Goal: Information Seeking & Learning: Learn about a topic

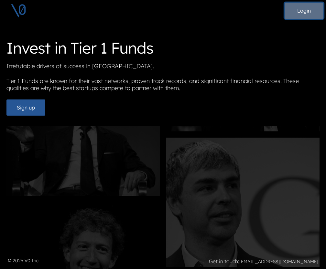
click at [299, 8] on button "Login" at bounding box center [304, 11] width 39 height 16
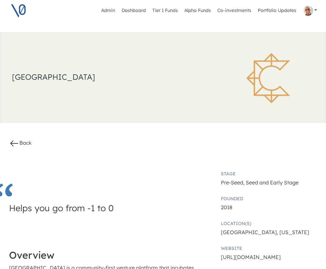
click at [100, 211] on h3 "Helps you go from -1 to 0" at bounding box center [102, 216] width 187 height 26
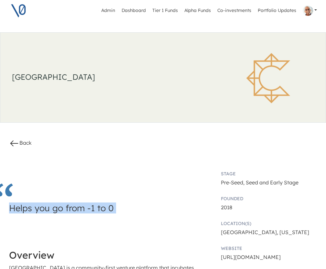
click at [100, 211] on h3 "Helps you go from -1 to 0" at bounding box center [102, 216] width 187 height 26
copy h3 "Helps you go from -1 to 0"
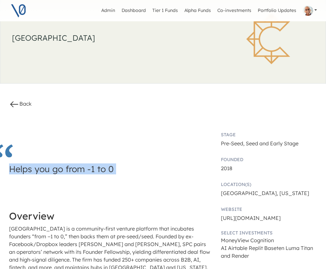
scroll to position [48, 0]
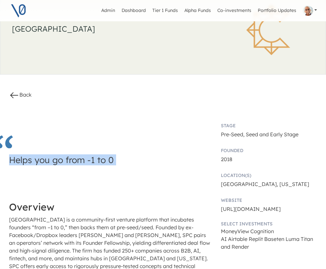
drag, startPoint x: 248, startPoint y: 249, endPoint x: 225, endPoint y: 127, distance: 124.6
click at [225, 127] on div "Stage Pre-Seed, Seed and Early Stage Founded 2018 Location(s) San Francisco, Ne…" at bounding box center [268, 204] width 105 height 176
copy div "Stage Pre-Seed, Seed and Early Stage Founded 2018 Location(s) San Francisco, Ne…"
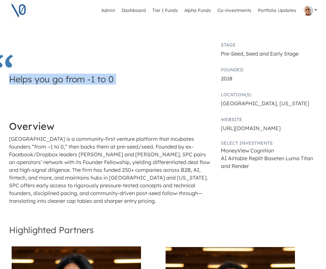
scroll to position [130, 0]
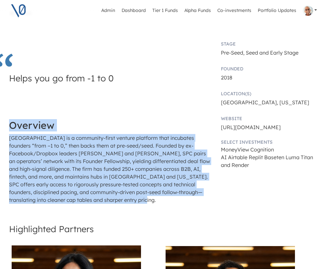
drag, startPoint x: 106, startPoint y: 205, endPoint x: 6, endPoint y: 130, distance: 124.9
click at [6, 130] on div "Helps you go from -1 to 0 Overview South Park Commons is a community-first vent…" at bounding box center [110, 121] width 211 height 175
copy div "Overview South Park Commons is a community-first venture platform that incubate…"
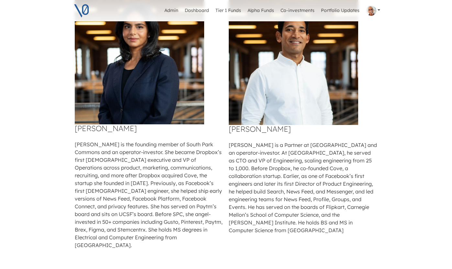
scroll to position [379, 0]
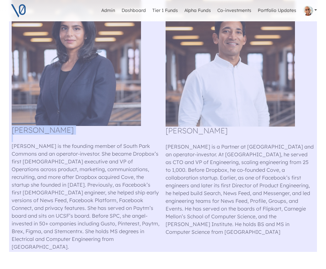
drag, startPoint x: 258, startPoint y: 234, endPoint x: 17, endPoint y: 129, distance: 263.0
click at [17, 128] on tr "Ruchi Sanghvi Ruchi Sanghvi is the founding member of South Park Commons and an…" at bounding box center [163, 120] width 308 height 265
click at [16, 131] on h4 "Ruchi Sanghvi" at bounding box center [86, 130] width 149 height 8
click at [13, 130] on h4 "Ruchi Sanghvi" at bounding box center [86, 130] width 149 height 8
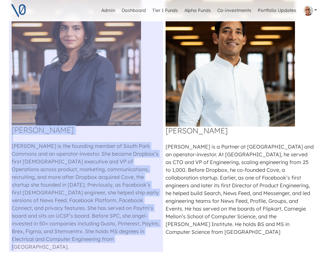
drag, startPoint x: 13, startPoint y: 130, endPoint x: 96, endPoint y: 245, distance: 141.5
click at [96, 245] on div "Highlighted Partners Ruchi Sanghvi Ruchi Sanghvi is the founding member of Sout…" at bounding box center [163, 124] width 308 height 311
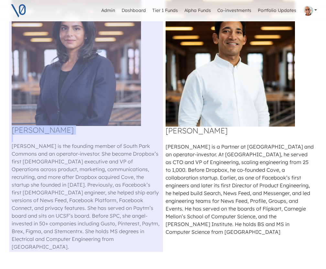
copy td "Ruchi Sanghvi"
click at [230, 229] on td "Aditya Agarwal Aditya Agarwal is a Partner at South Park Commons and an operato…" at bounding box center [240, 120] width 154 height 265
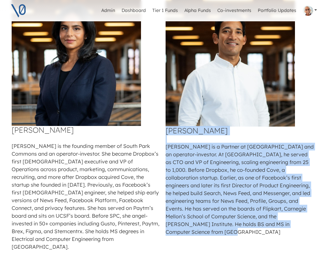
drag, startPoint x: 242, startPoint y: 225, endPoint x: 169, endPoint y: 134, distance: 117.2
click at [169, 134] on td "Aditya Agarwal Aditya Agarwal is a Partner at South Park Commons and an operato…" at bounding box center [240, 120] width 154 height 265
copy td "Aditya Agarwal Aditya Agarwal is a Partner at South Park Commons and an operato…"
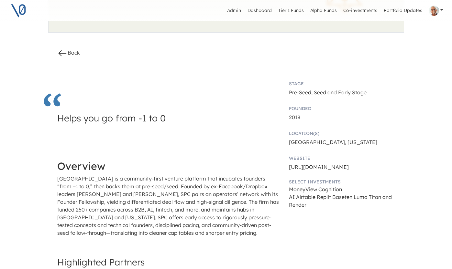
scroll to position [87, 0]
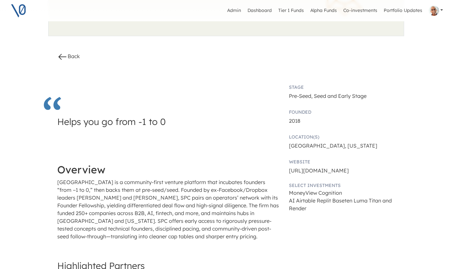
drag, startPoint x: 375, startPoint y: 202, endPoint x: 290, endPoint y: 193, distance: 86.1
click at [290, 193] on div "Stage Pre-Seed, Seed and Early Stage Founded 2018 Location(s) San Francisco, Ne…" at bounding box center [341, 163] width 115 height 170
copy span "MoneyView Cognition AI Airtable Replit Baseten Luma Titan and Render"
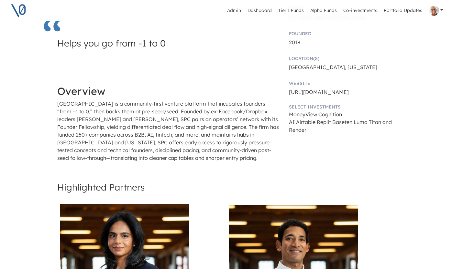
scroll to position [163, 0]
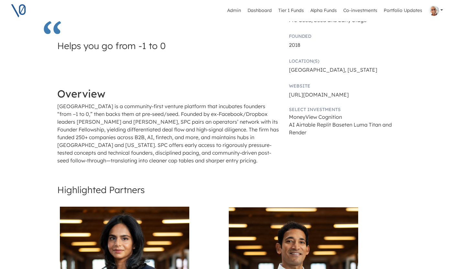
click at [150, 122] on p "South Park Commons is a community-first venture platform that incubates founder…" at bounding box center [168, 134] width 223 height 62
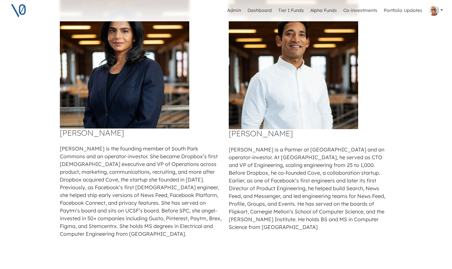
scroll to position [375, 0]
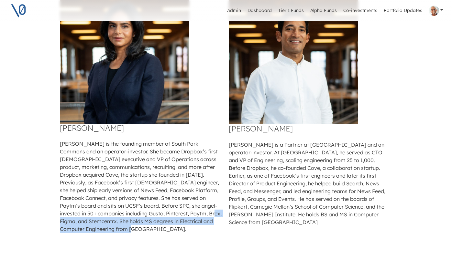
drag, startPoint x: 177, startPoint y: 214, endPoint x: 195, endPoint y: 228, distance: 23.4
click at [195, 228] on p "Ruchi Sanghvi is the founding member of South Park Commons and an operator-inve…" at bounding box center [142, 186] width 164 height 93
copy p "She holds MS degrees in Electrical and Computer Engineering from Carnegie Mello…"
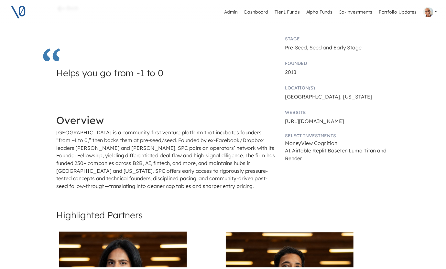
scroll to position [130, 0]
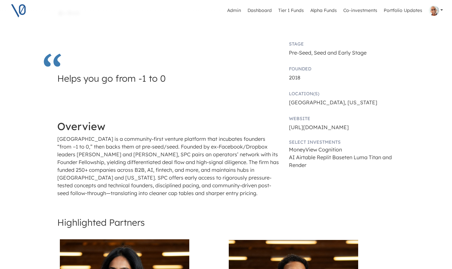
click at [306, 149] on span "MoneyView" at bounding box center [303, 150] width 28 height 6
copy span "MoneyView"
click at [326, 150] on span "Cognition AI" at bounding box center [315, 154] width 53 height 14
drag, startPoint x: 322, startPoint y: 149, endPoint x: 352, endPoint y: 149, distance: 29.8
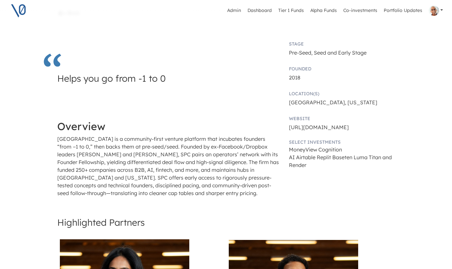
click at [326, 149] on span "Cognition AI" at bounding box center [315, 154] width 53 height 14
copy span "Cognition AI"
click at [315, 154] on span "Airtable" at bounding box center [305, 157] width 19 height 6
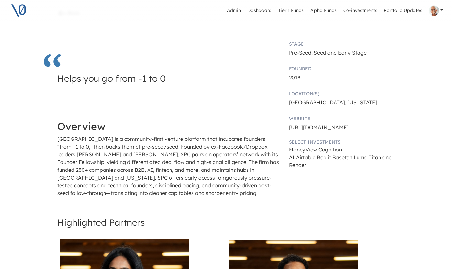
click at [326, 159] on span "Titan and Render" at bounding box center [340, 161] width 103 height 14
